Goal: Use online tool/utility: Utilize a website feature to perform a specific function

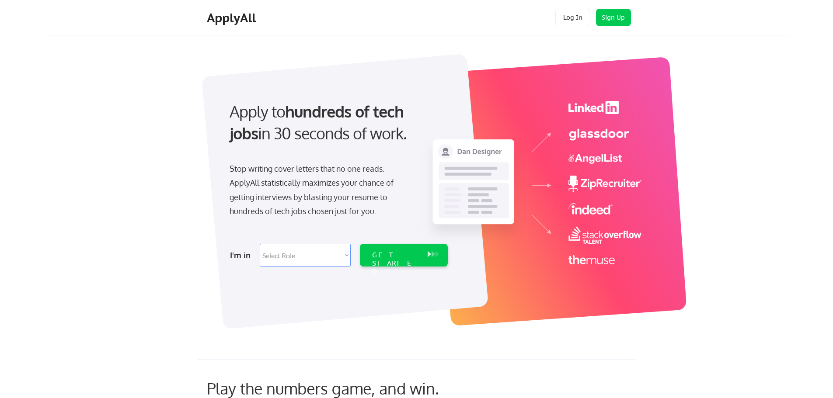
click at [315, 258] on select "Select Role Software Engineering Product Management Customer Success Sales UI/U…" at bounding box center [305, 255] width 91 height 23
select select ""marketing___comms""
click at [260, 244] on select "Select Role Software Engineering Product Management Customer Success Sales UI/U…" at bounding box center [305, 255] width 91 height 23
select select ""marketing___comms""
click at [411, 258] on div "GET STARTED" at bounding box center [395, 263] width 47 height 25
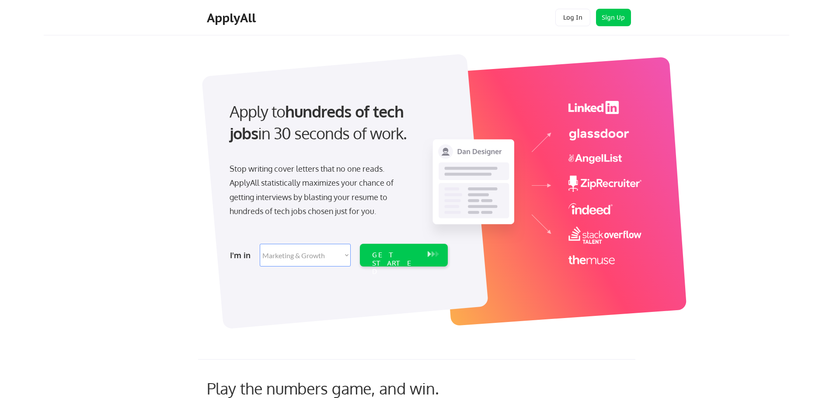
select select ""marketing___comms""
click at [735, 84] on div "Apply to hundreds of tech jobs in 30 seconds of work. Stop writing cover letter…" at bounding box center [430, 186] width 717 height 289
